Goal: Obtain resource: Obtain resource

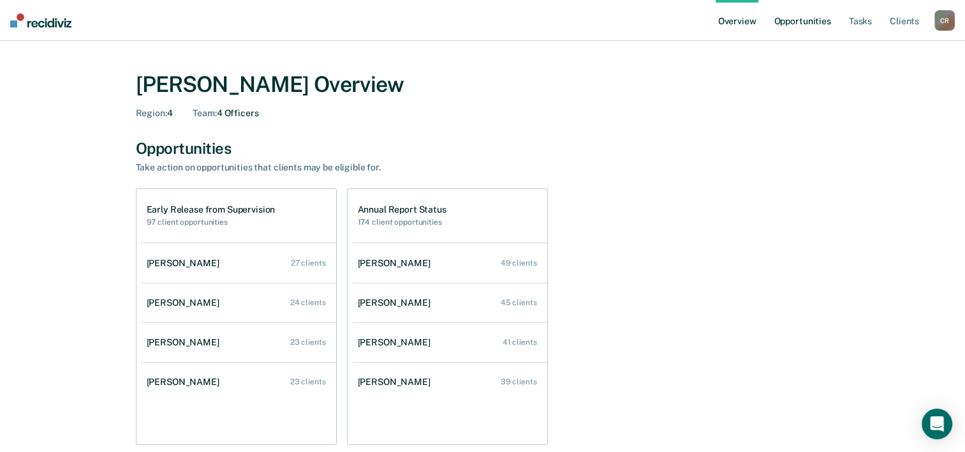
click at [824, 22] on link "Opportunities" at bounding box center [802, 20] width 62 height 41
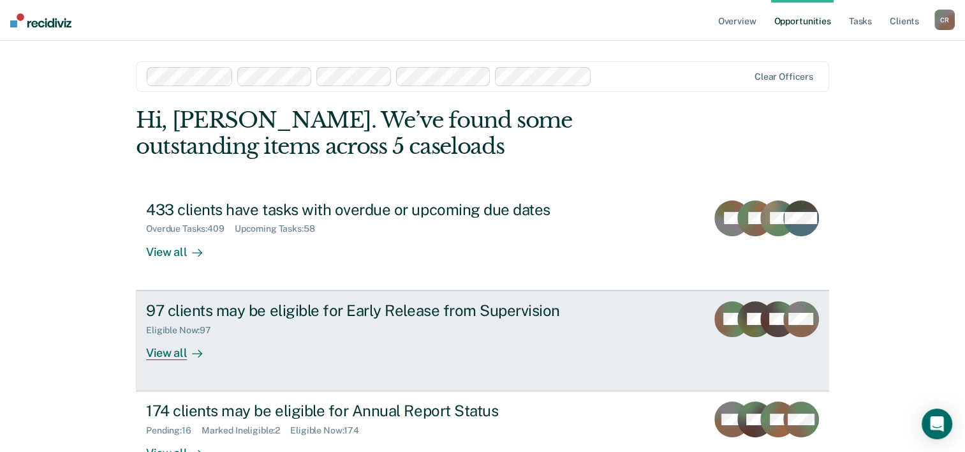
click at [169, 352] on div "View all" at bounding box center [181, 347] width 71 height 25
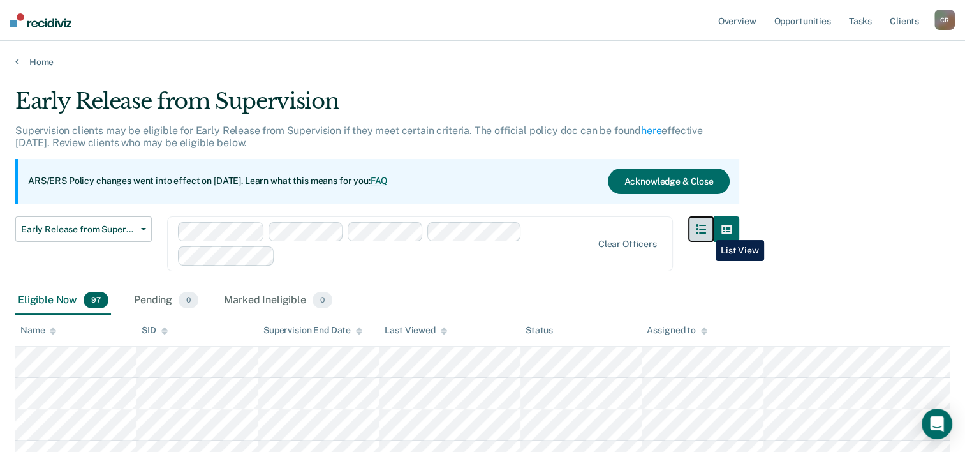
click at [706, 230] on icon "button" at bounding box center [701, 229] width 10 height 10
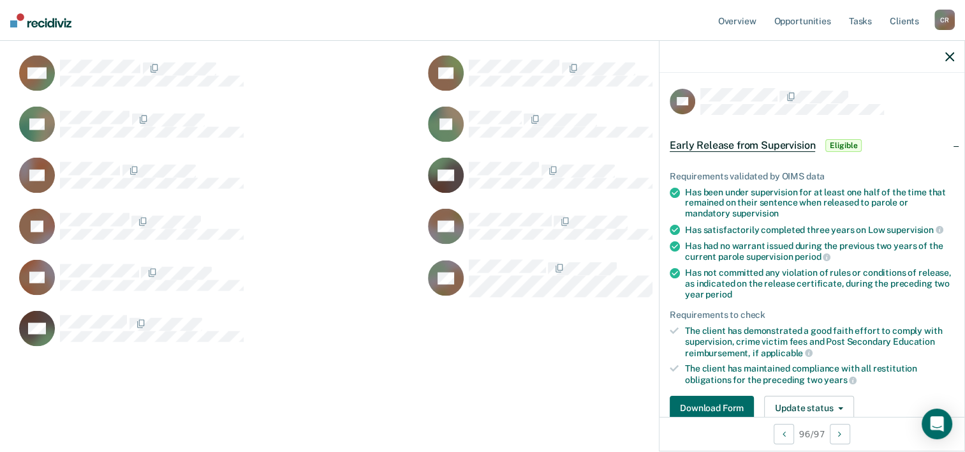
click at [783, 267] on div "Has not committed any violation of rules or conditions of release, as indicated…" at bounding box center [819, 283] width 269 height 32
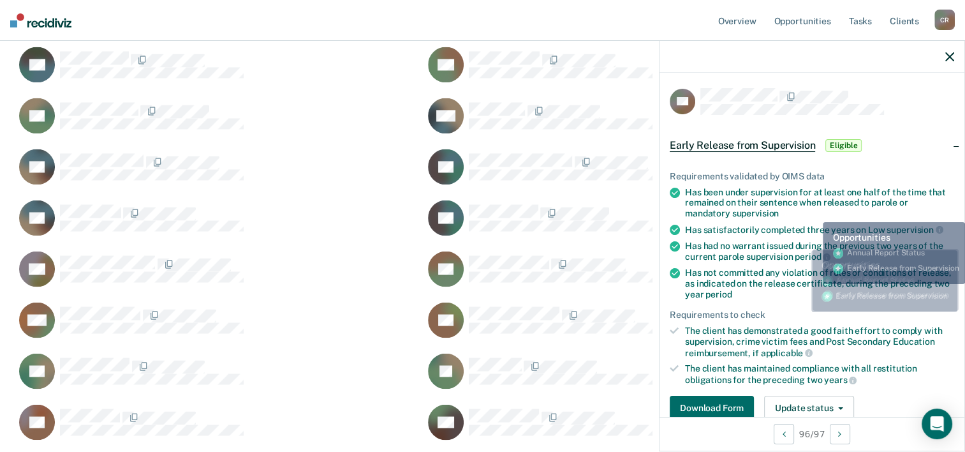
scroll to position [2210, 0]
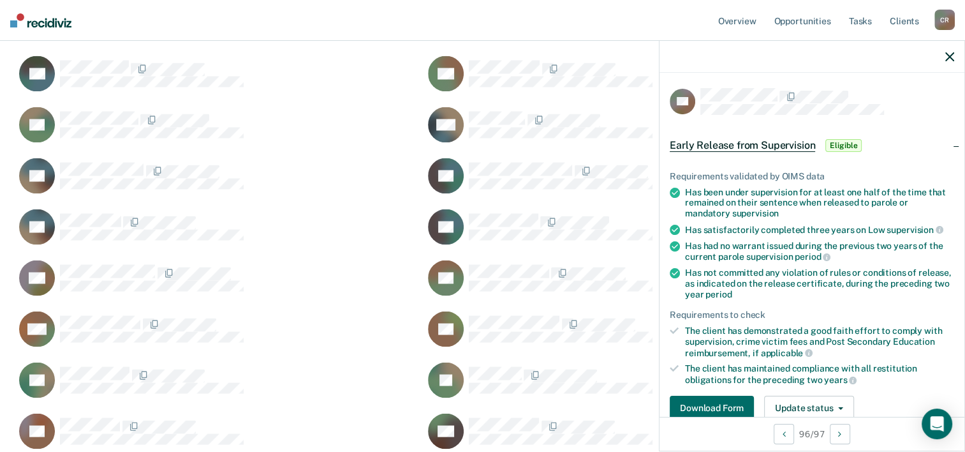
click at [949, 138] on div "Early Release from Supervision Eligible" at bounding box center [812, 145] width 305 height 41
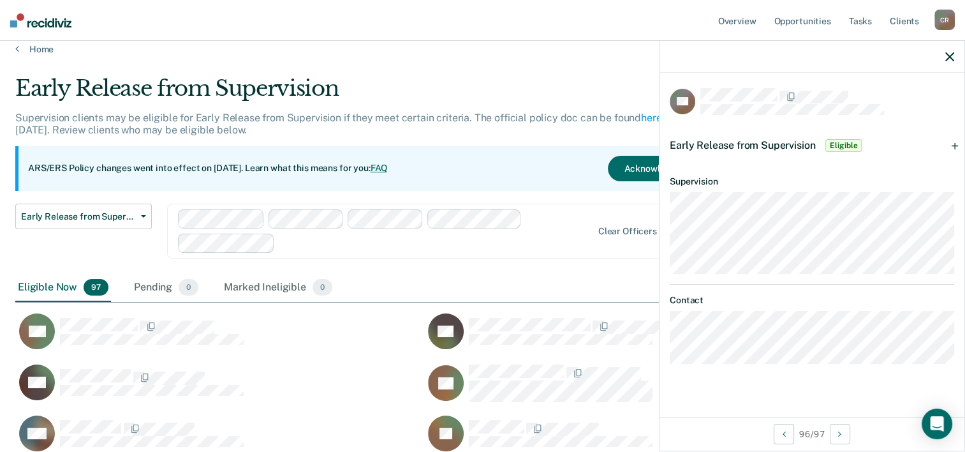
scroll to position [0, 0]
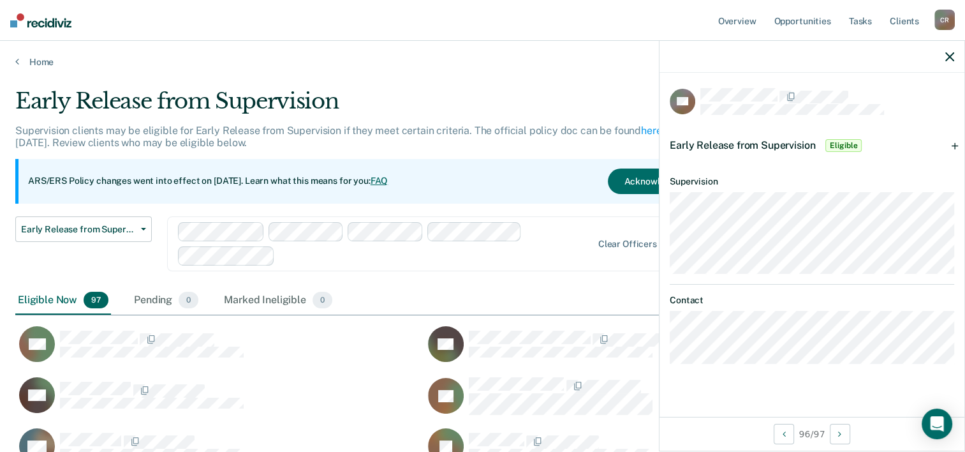
click at [271, 172] on div "ARS/ERS Policy changes went into effect on [DATE]. Learn what this means for yo…" at bounding box center [377, 181] width 724 height 45
click at [954, 57] on div at bounding box center [812, 57] width 305 height 32
click at [942, 59] on div at bounding box center [812, 57] width 305 height 32
click at [947, 59] on icon "button" at bounding box center [950, 56] width 9 height 9
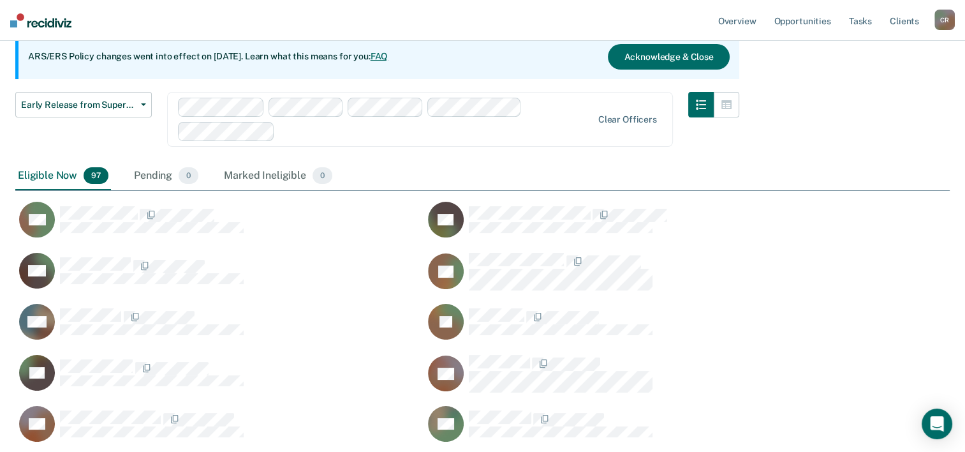
scroll to position [128, 0]
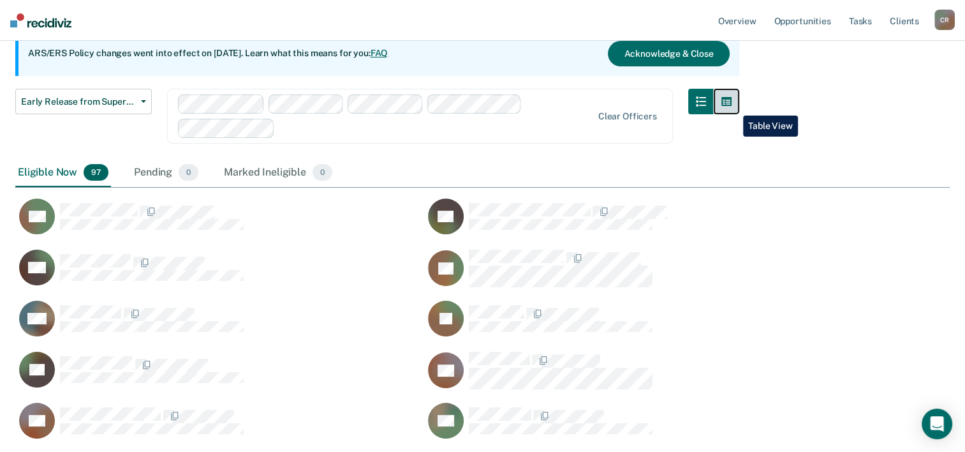
click at [734, 106] on button "button" at bounding box center [727, 102] width 26 height 26
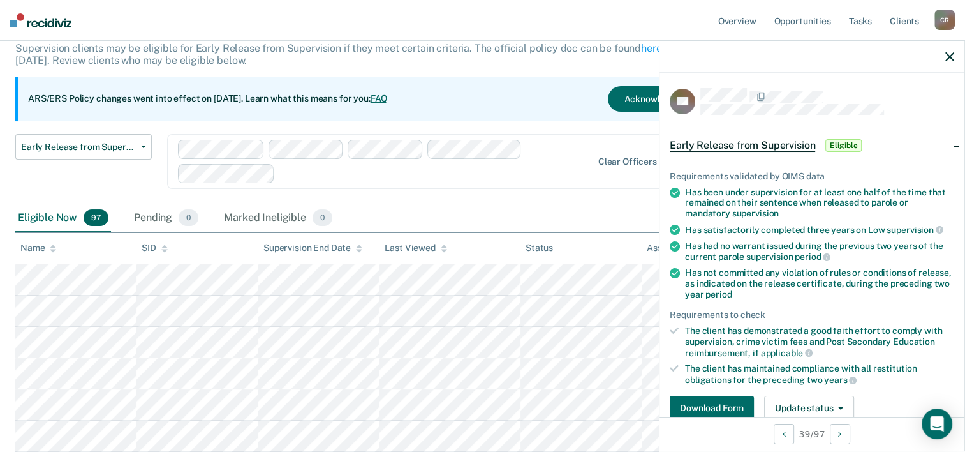
scroll to position [0, 0]
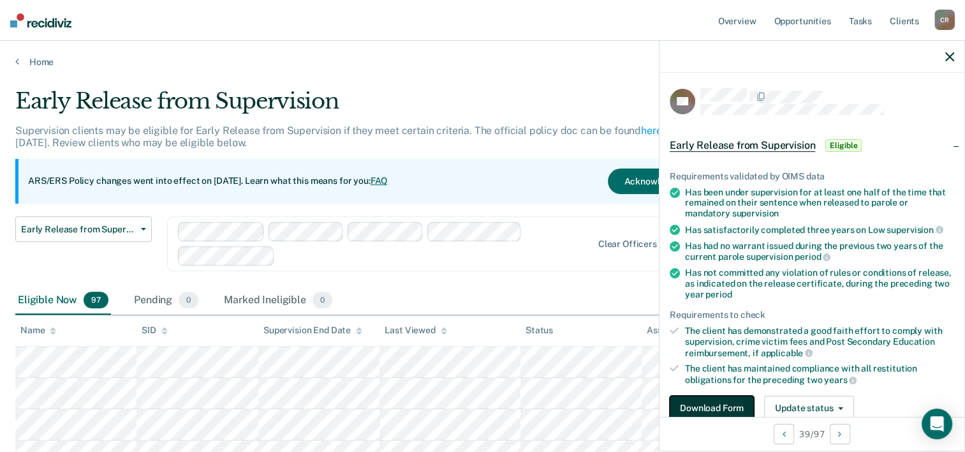
click at [724, 405] on button "Download Form" at bounding box center [712, 409] width 84 height 26
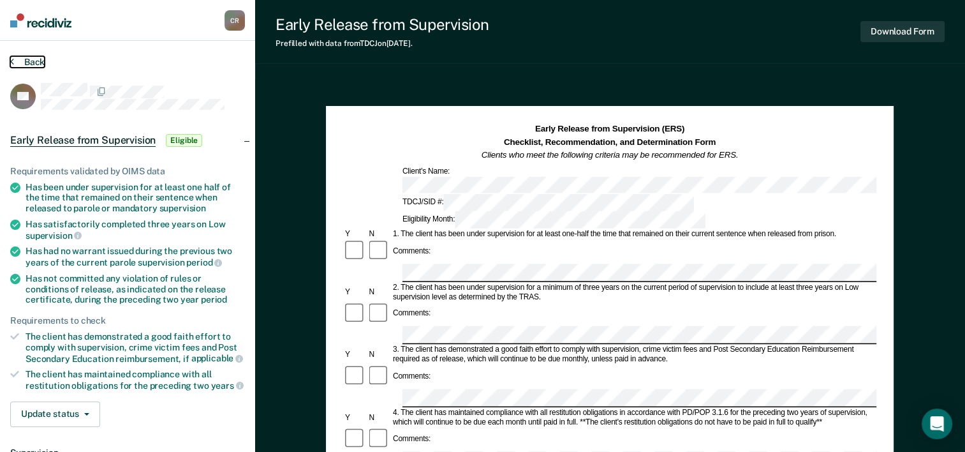
click at [31, 58] on button "Back" at bounding box center [27, 61] width 34 height 11
